Goal: Information Seeking & Learning: Learn about a topic

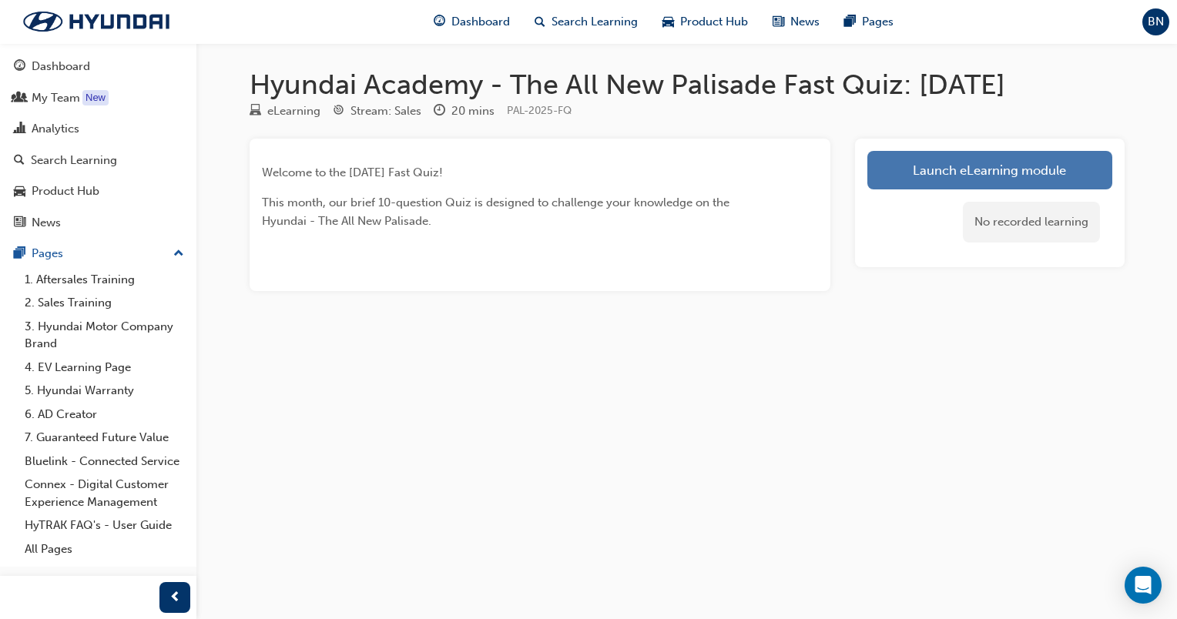
click at [897, 169] on link "Launch eLearning module" at bounding box center [989, 170] width 245 height 39
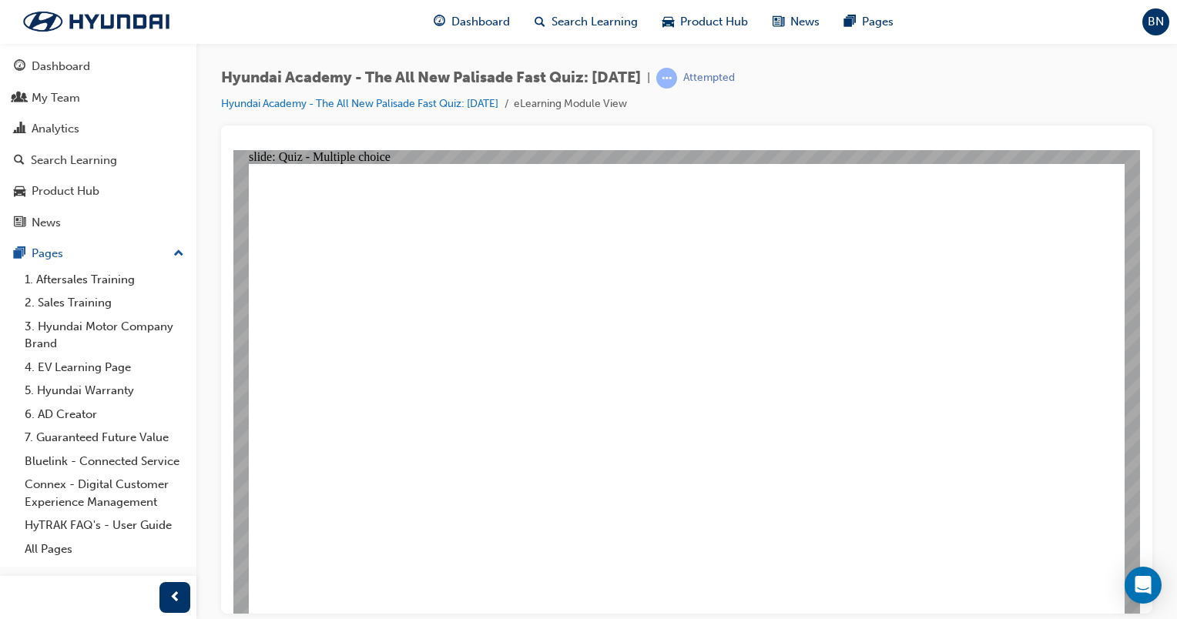
radio input "true"
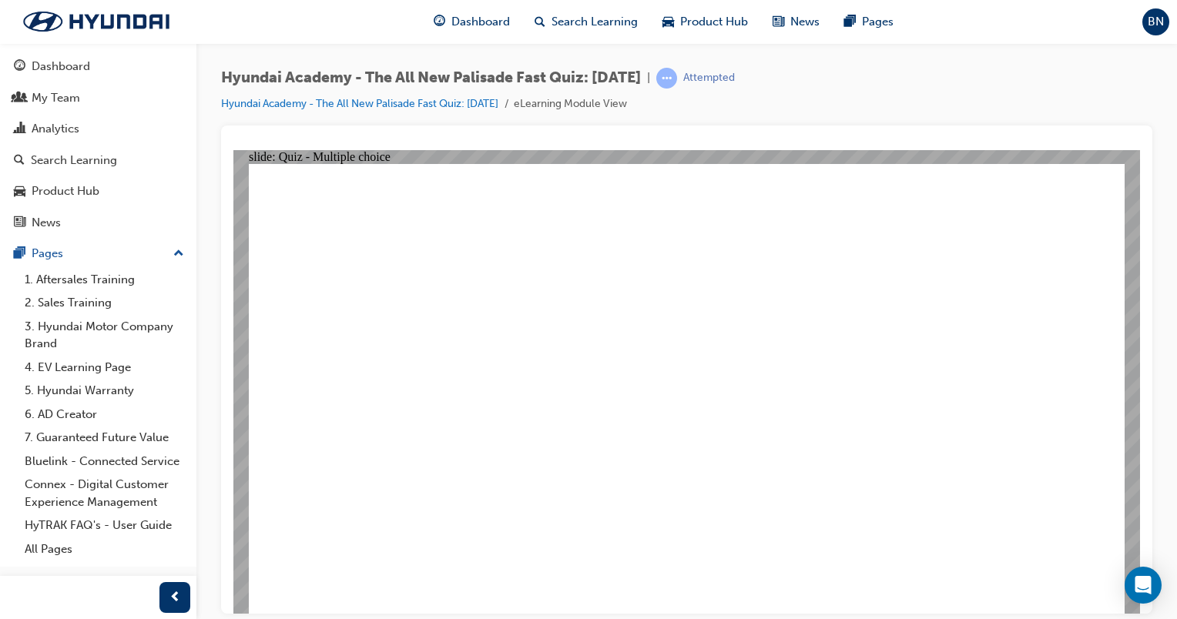
radio input "true"
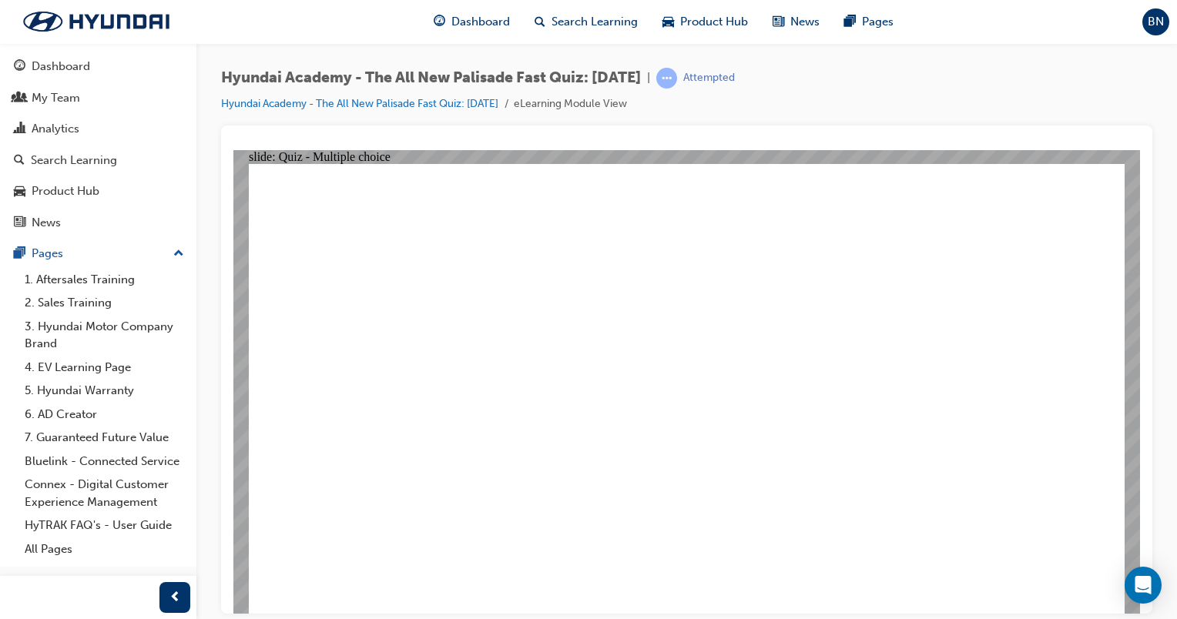
radio input "true"
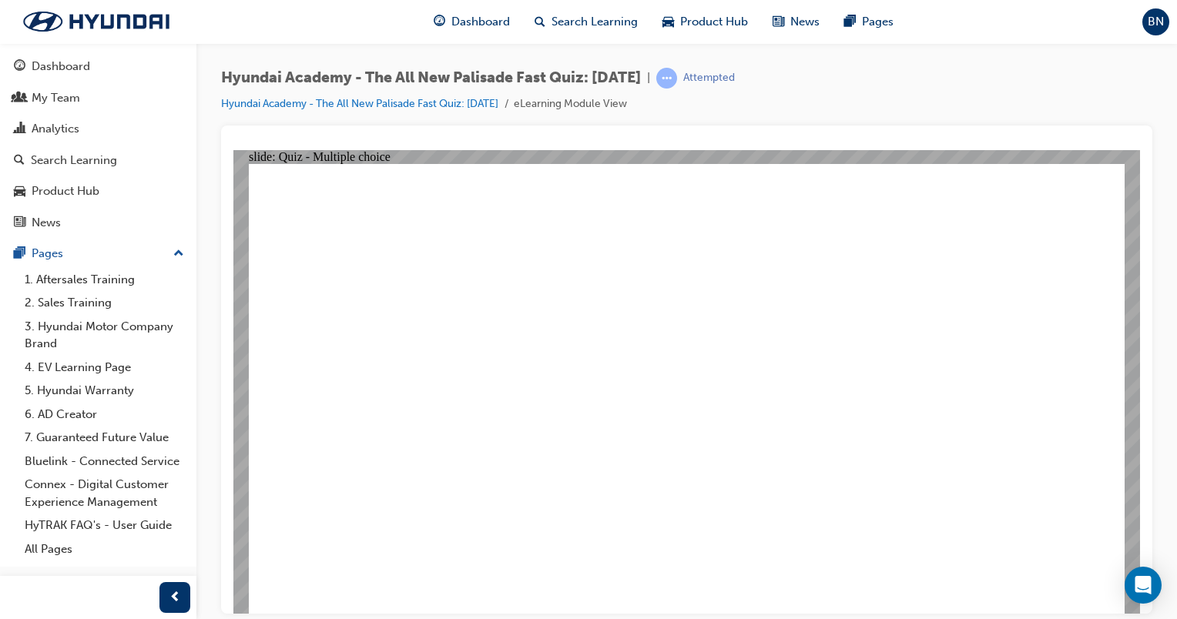
checkbox input "true"
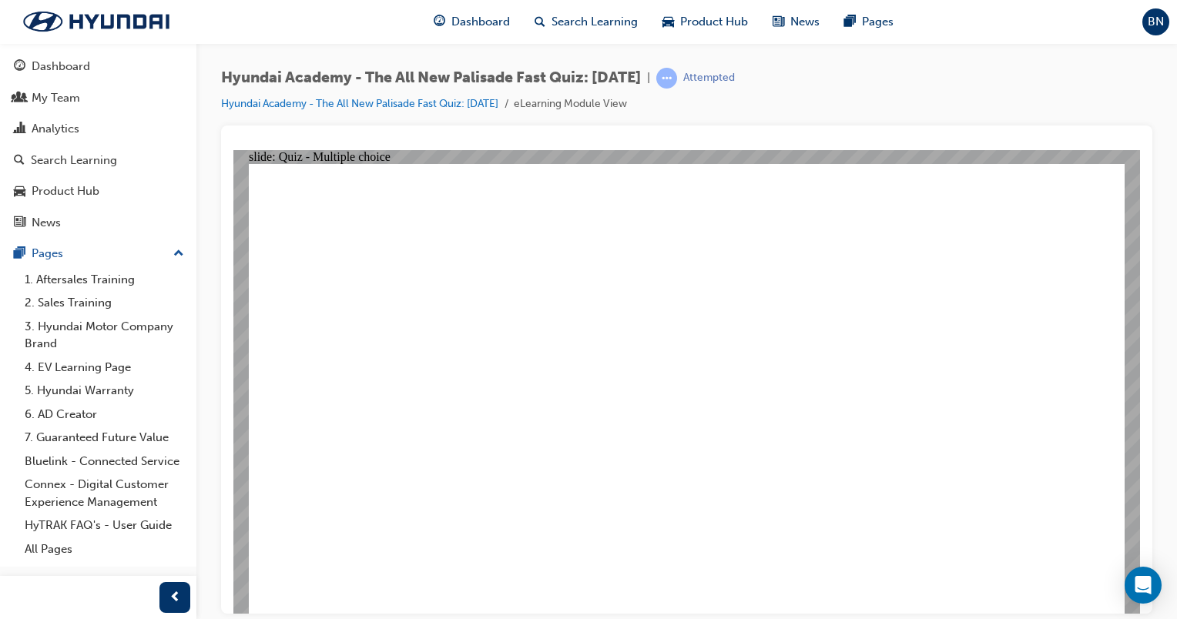
checkbox input "true"
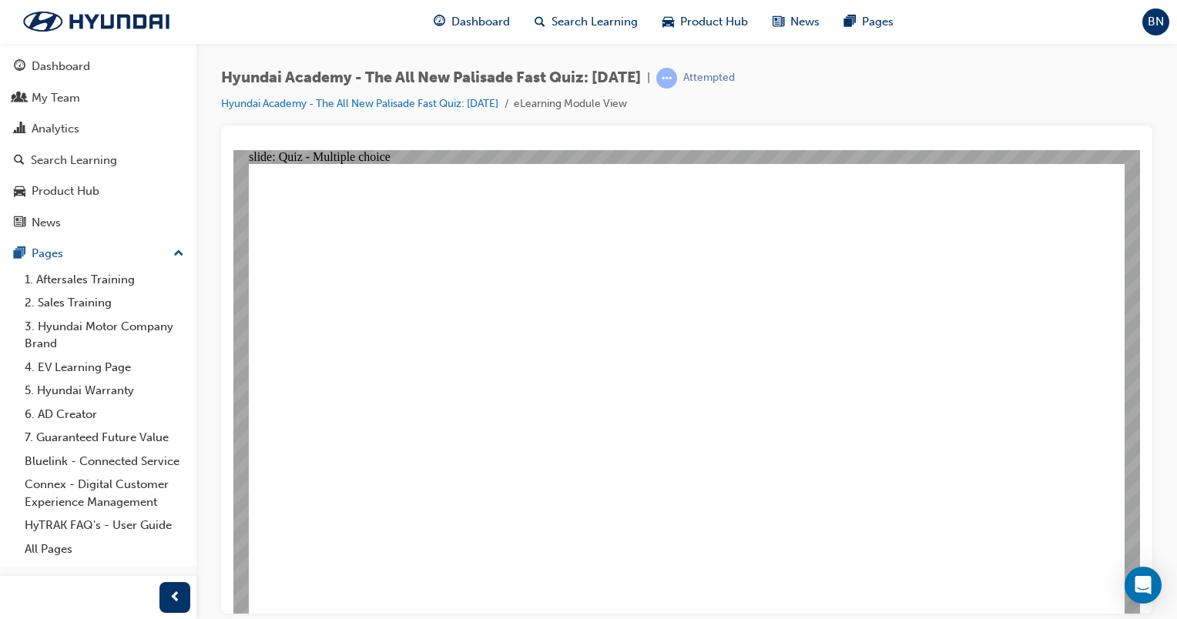
radio input "true"
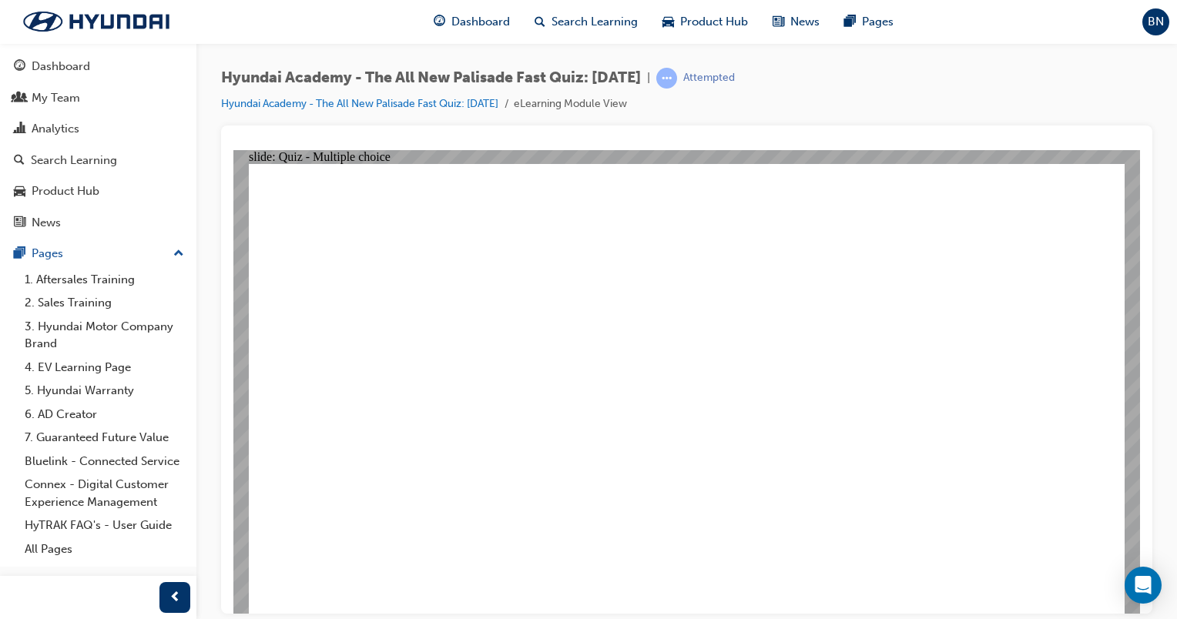
radio input "true"
checkbox input "true"
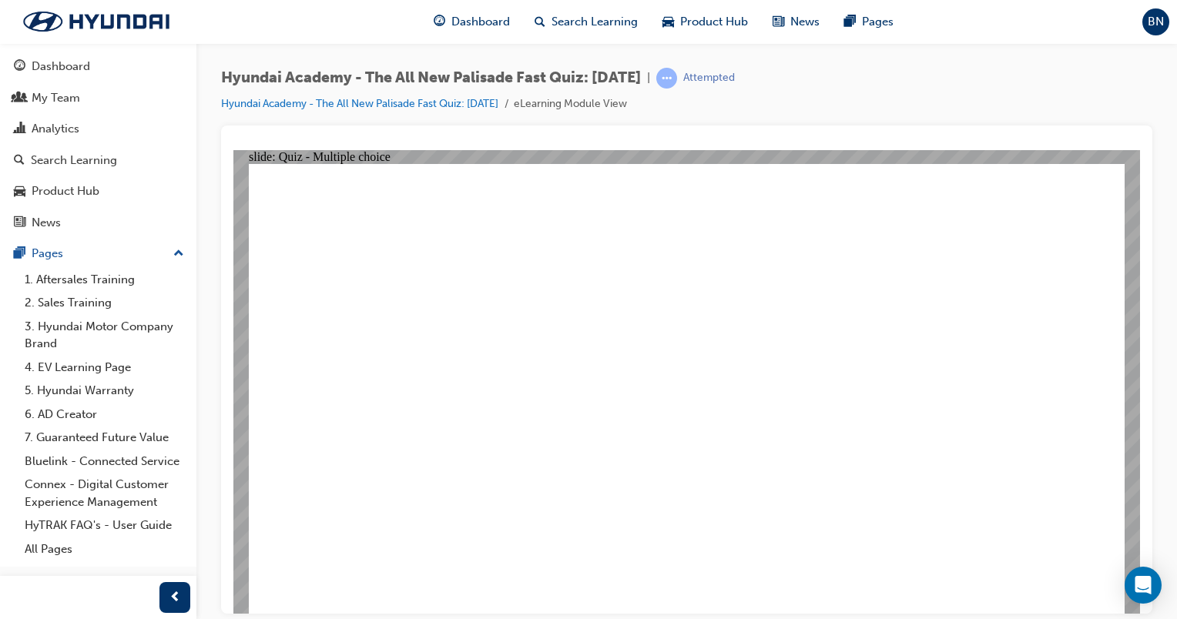
checkbox input "true"
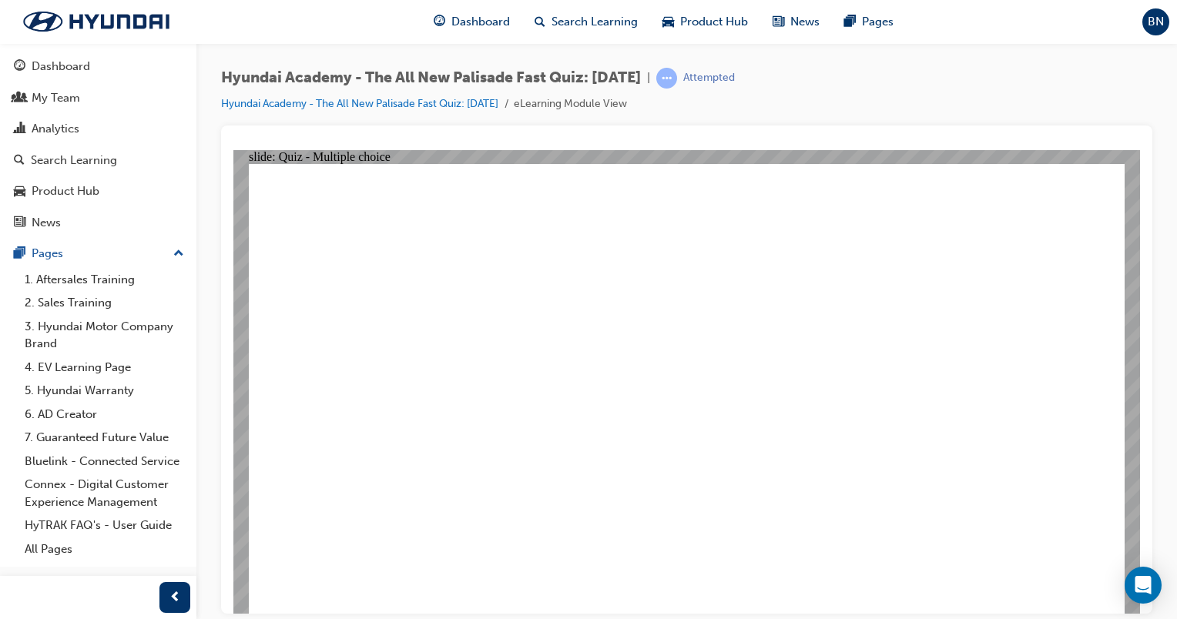
checkbox input "true"
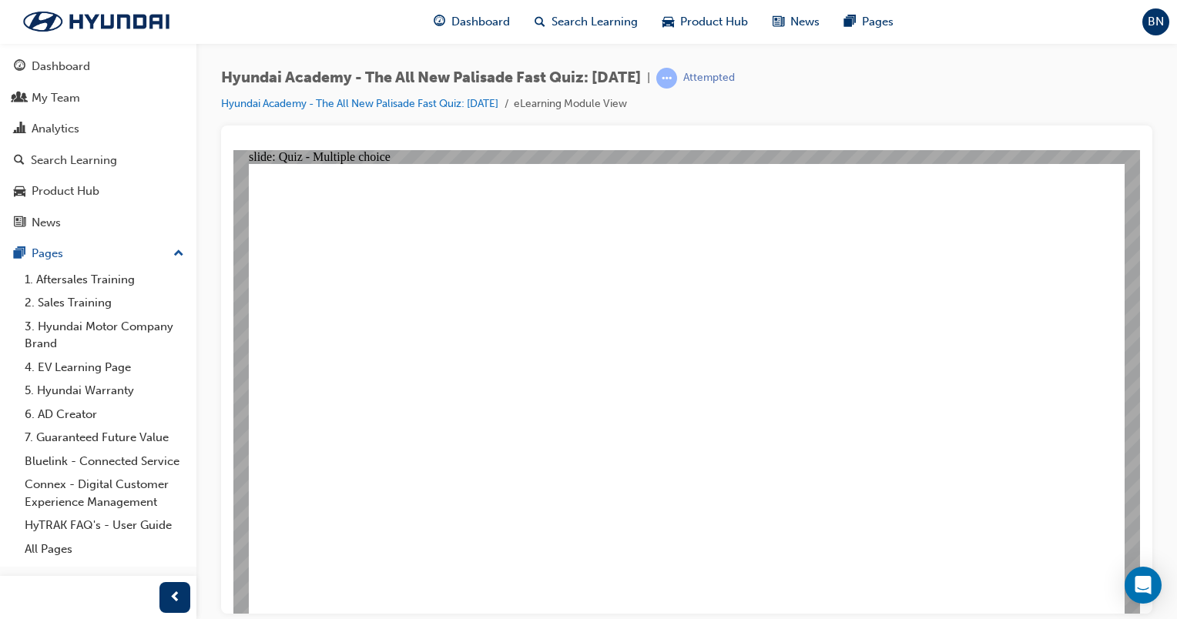
radio input "true"
